Goal: Task Accomplishment & Management: Use online tool/utility

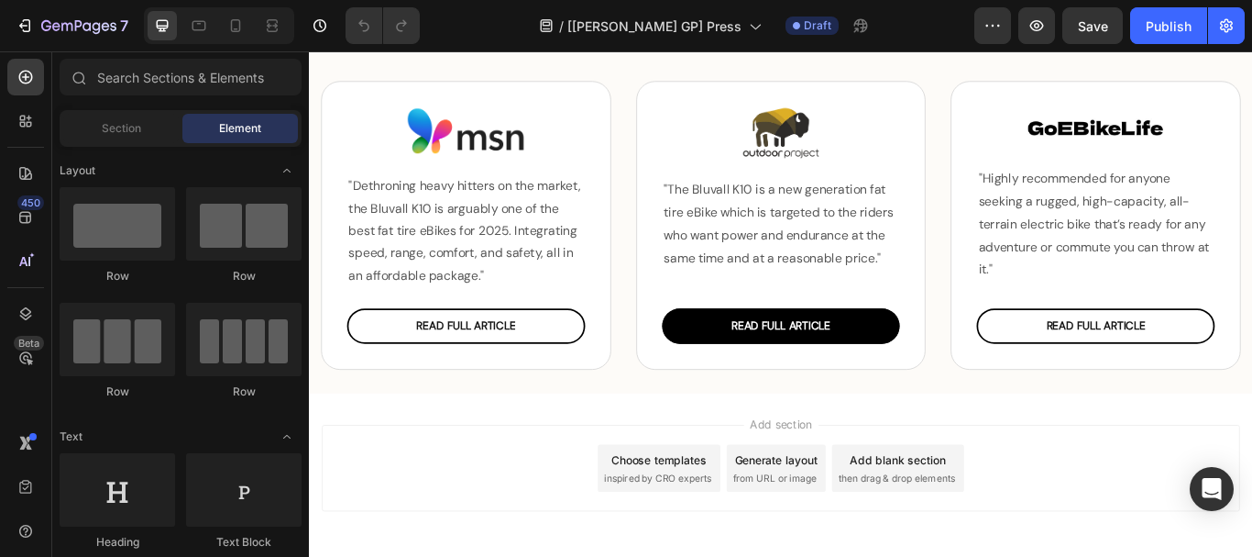
scroll to position [533, 0]
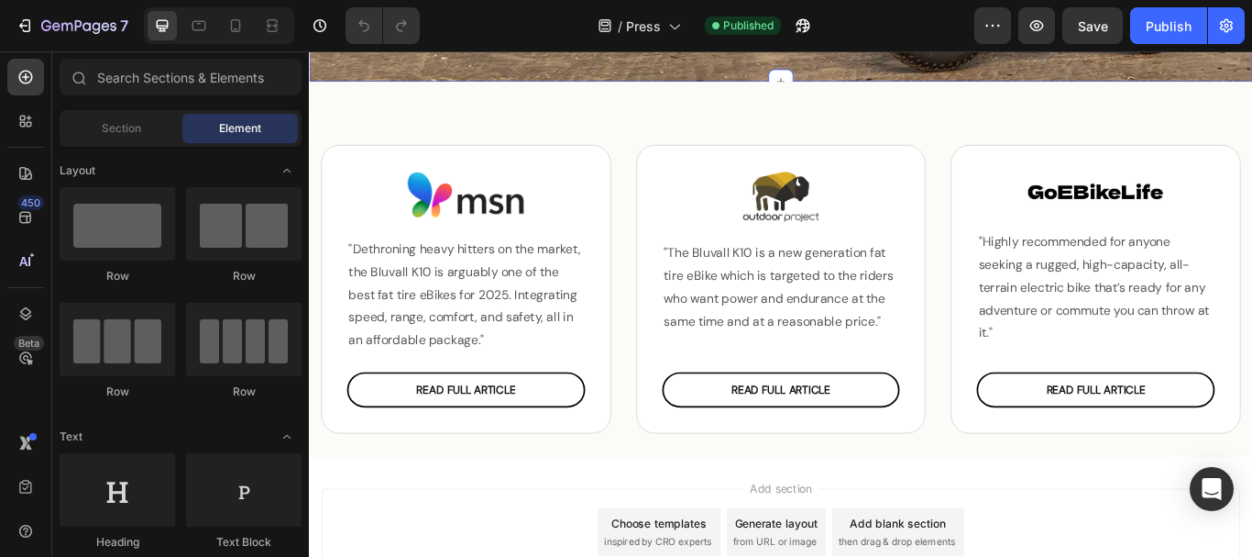
scroll to position [533, 0]
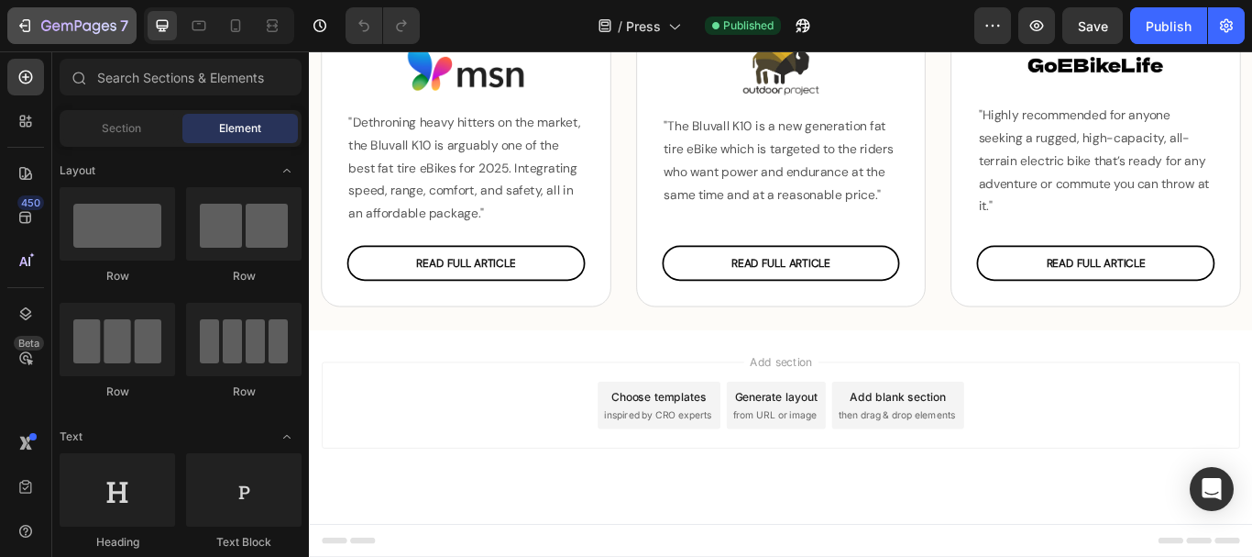
click at [30, 22] on icon "button" at bounding box center [27, 25] width 8 height 13
